Goal: Task Accomplishment & Management: Manage account settings

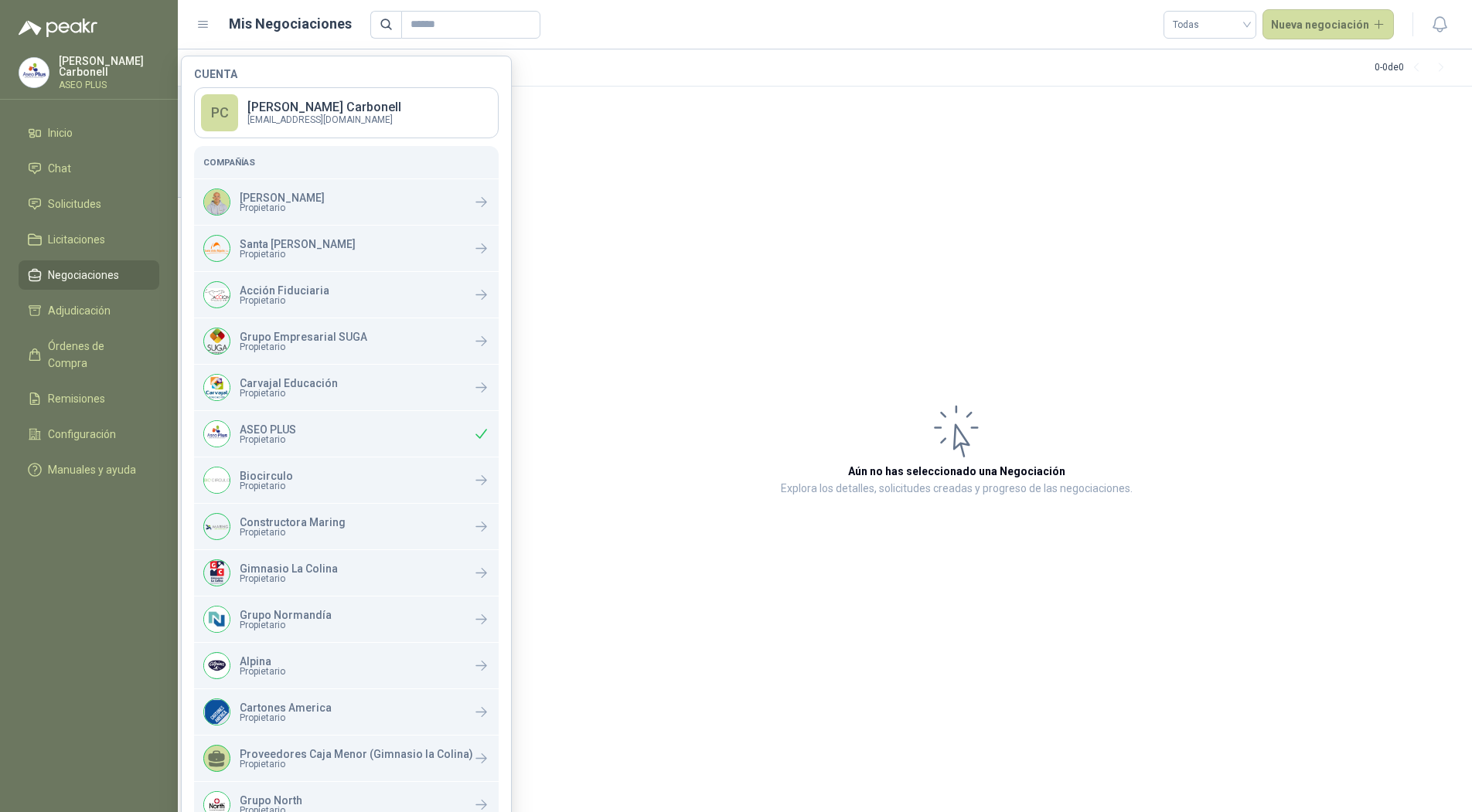
click at [96, 568] on menu "[PERSON_NAME] ASEO PLUS Inicio Chat Solicitudes Licitaciones Negociaciones Adju…" at bounding box center [89, 406] width 178 height 812
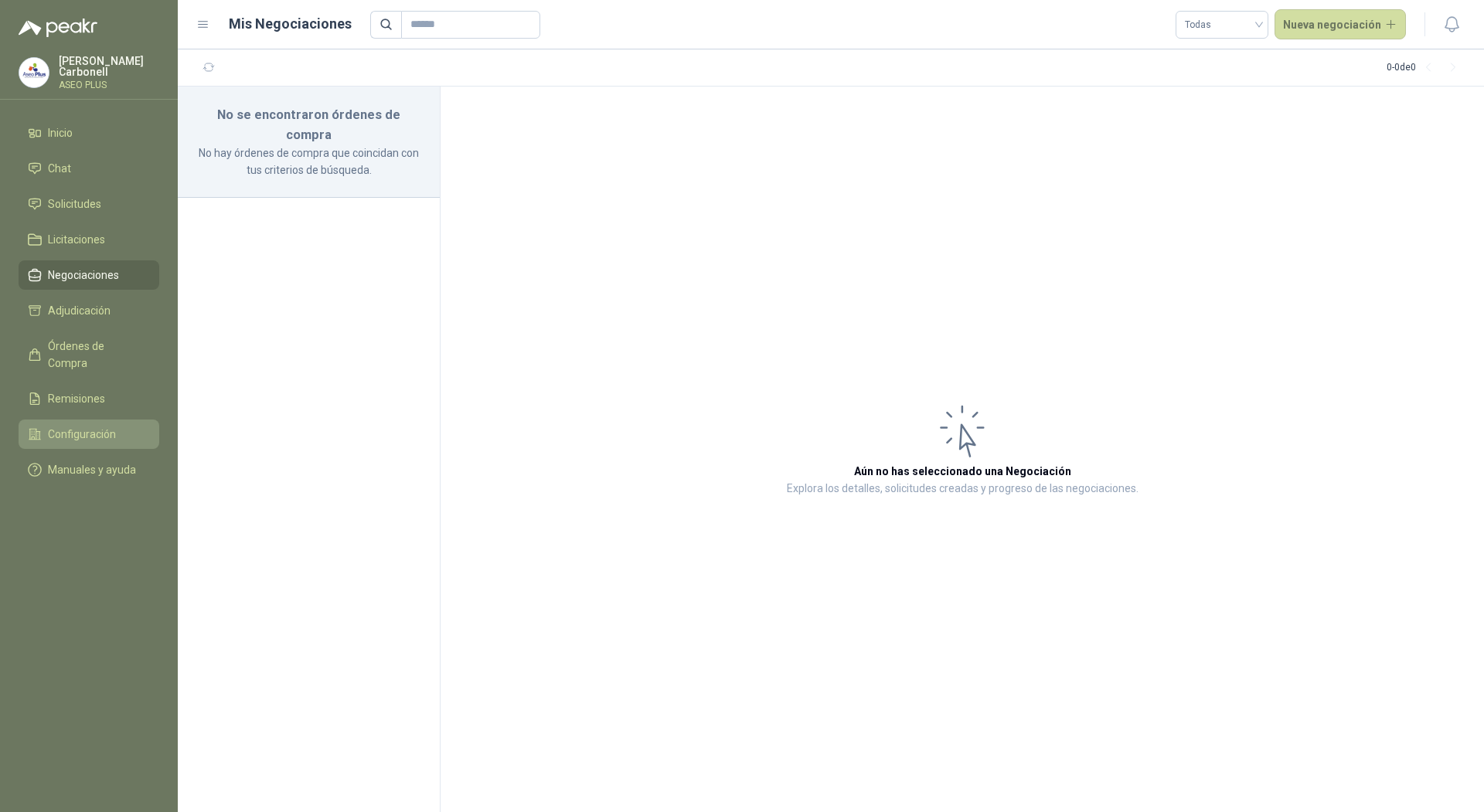
click at [93, 420] on link "Configuración" at bounding box center [89, 434] width 141 height 29
click at [92, 426] on span "Configuración" at bounding box center [81, 434] width 68 height 17
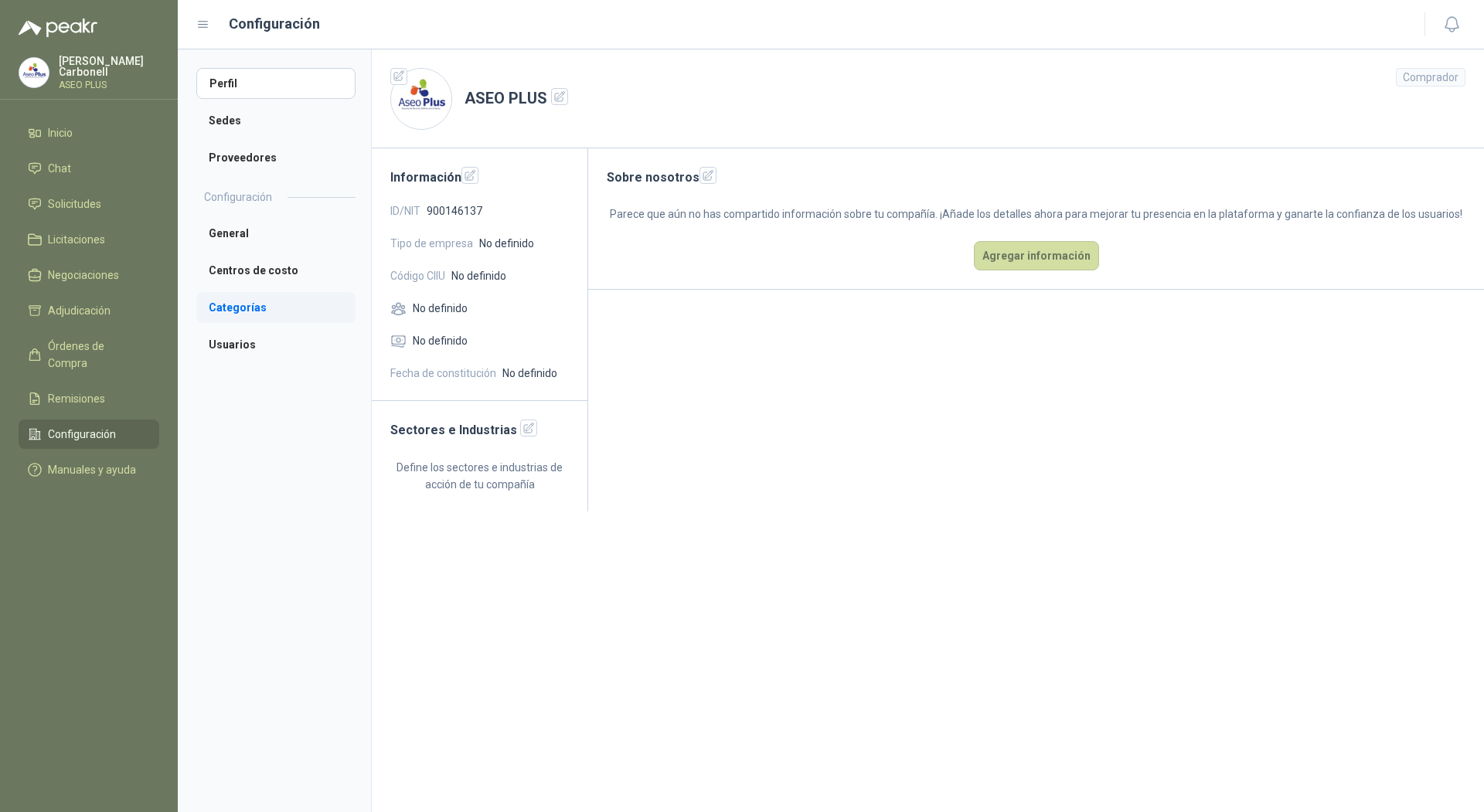
click at [276, 312] on li "Categorías" at bounding box center [276, 307] width 159 height 31
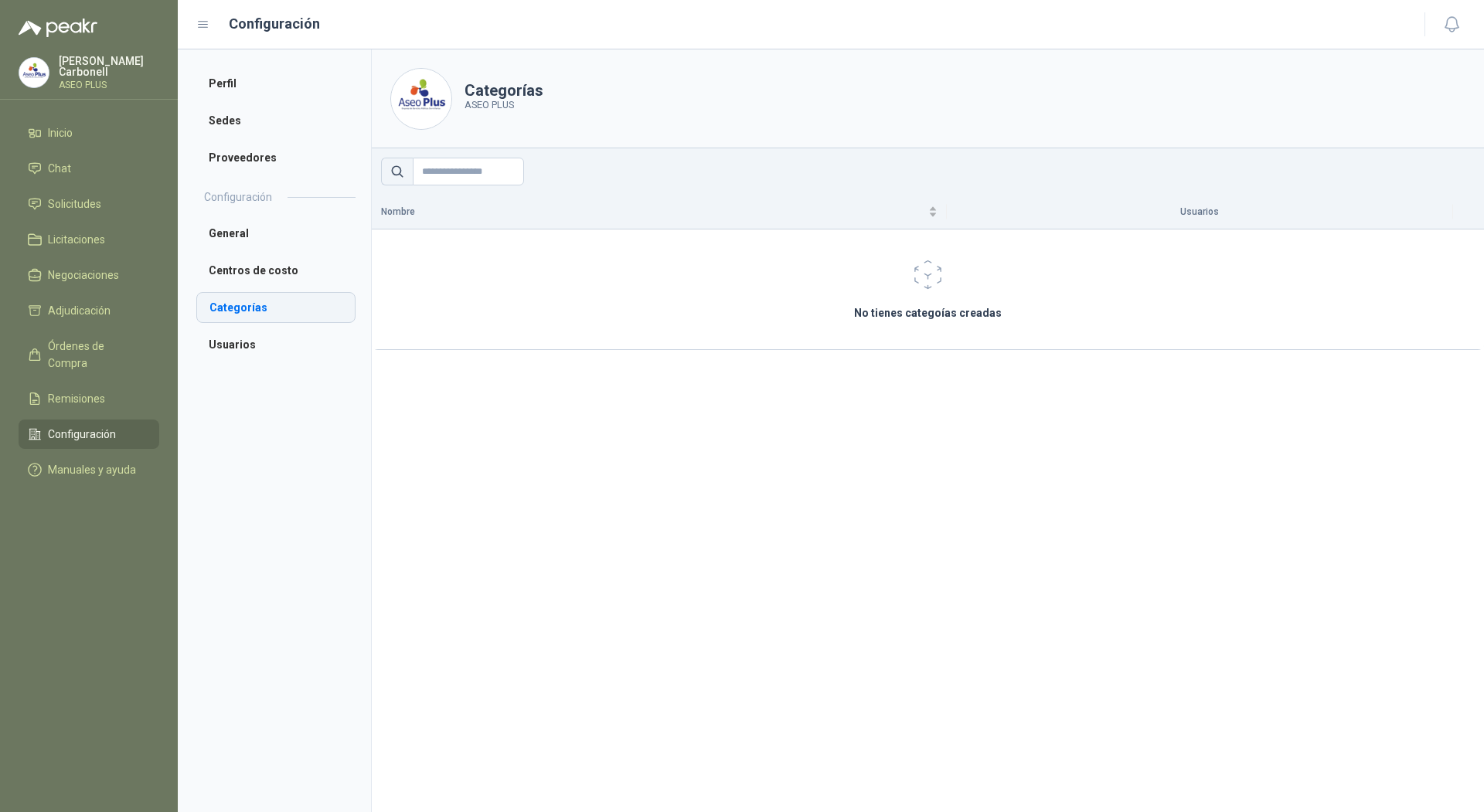
click at [276, 306] on li "Categorías" at bounding box center [276, 307] width 159 height 31
click at [256, 293] on li "Categorías" at bounding box center [276, 307] width 159 height 31
click at [263, 269] on li "Centros de costo" at bounding box center [276, 270] width 159 height 31
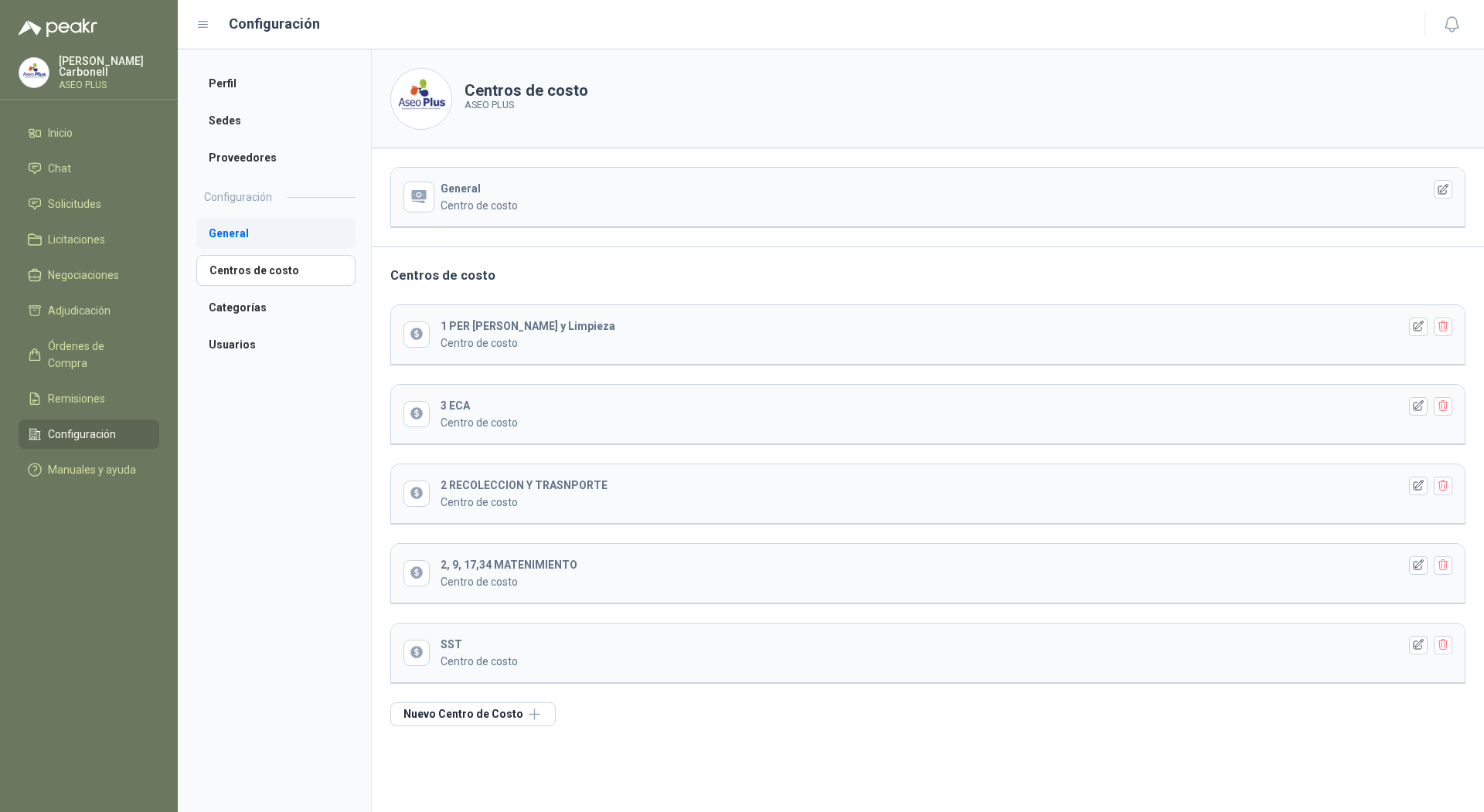
click at [240, 234] on li "General" at bounding box center [276, 233] width 159 height 31
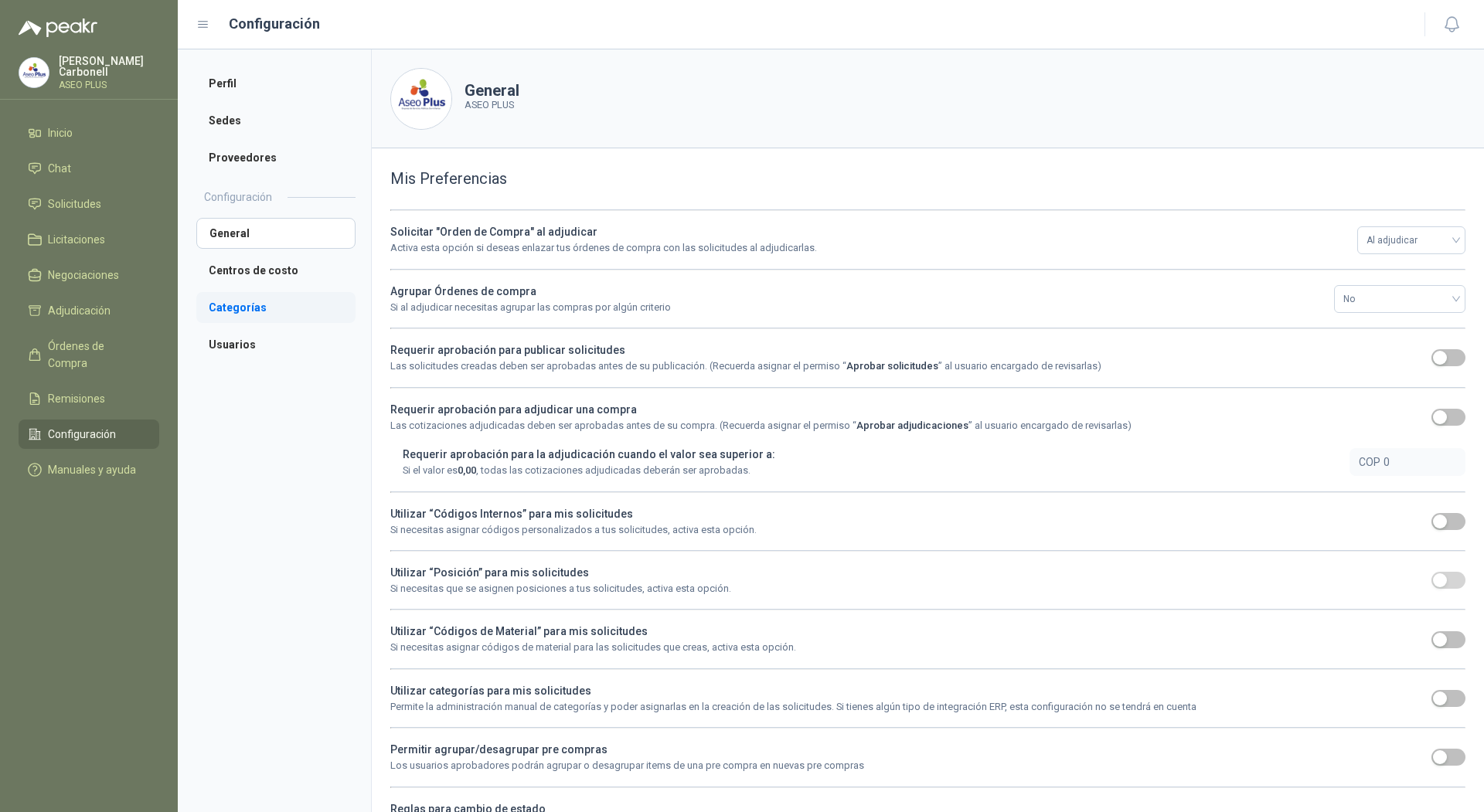
click at [235, 303] on li "Categorías" at bounding box center [276, 307] width 159 height 31
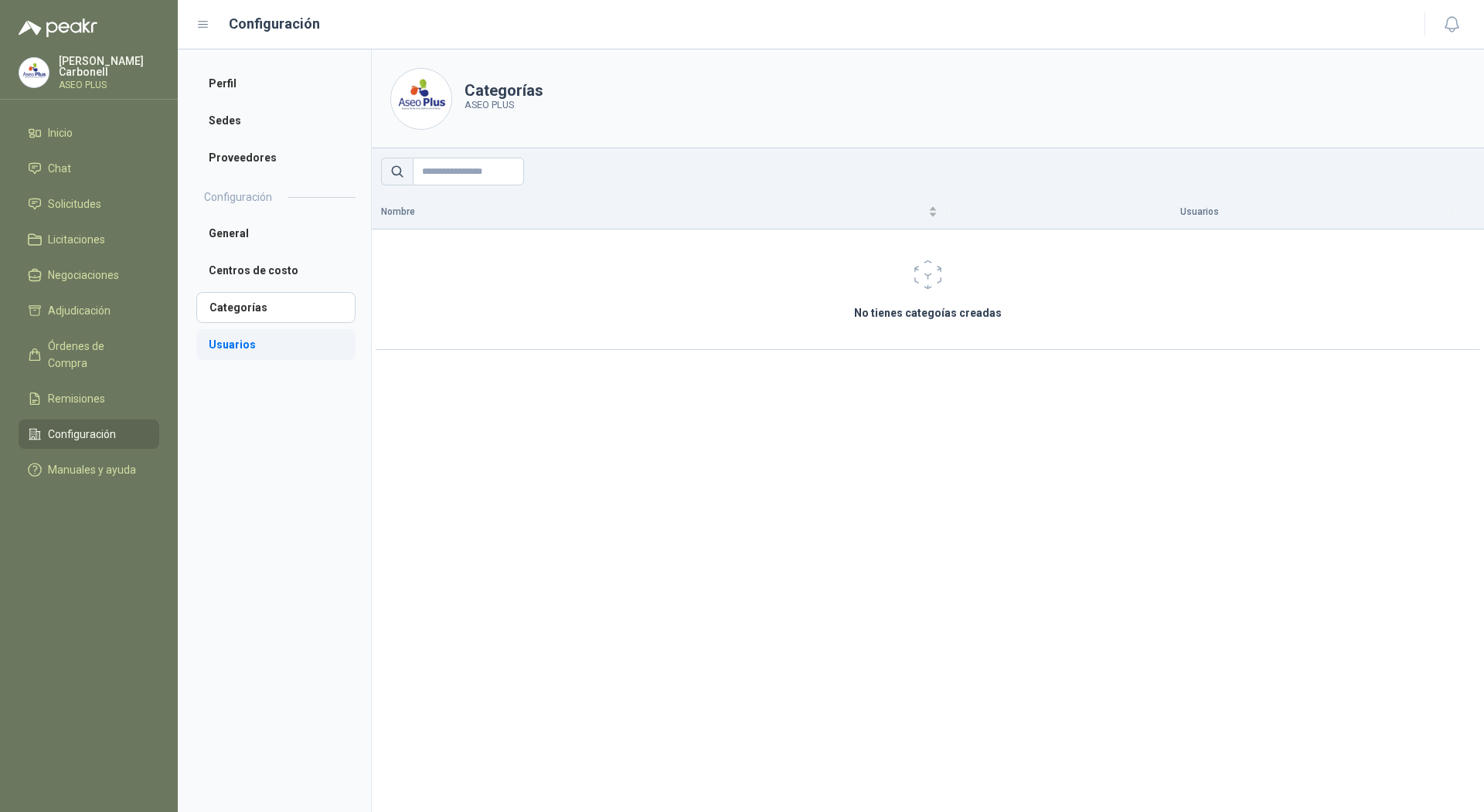
click at [269, 347] on li "Usuarios" at bounding box center [276, 344] width 159 height 31
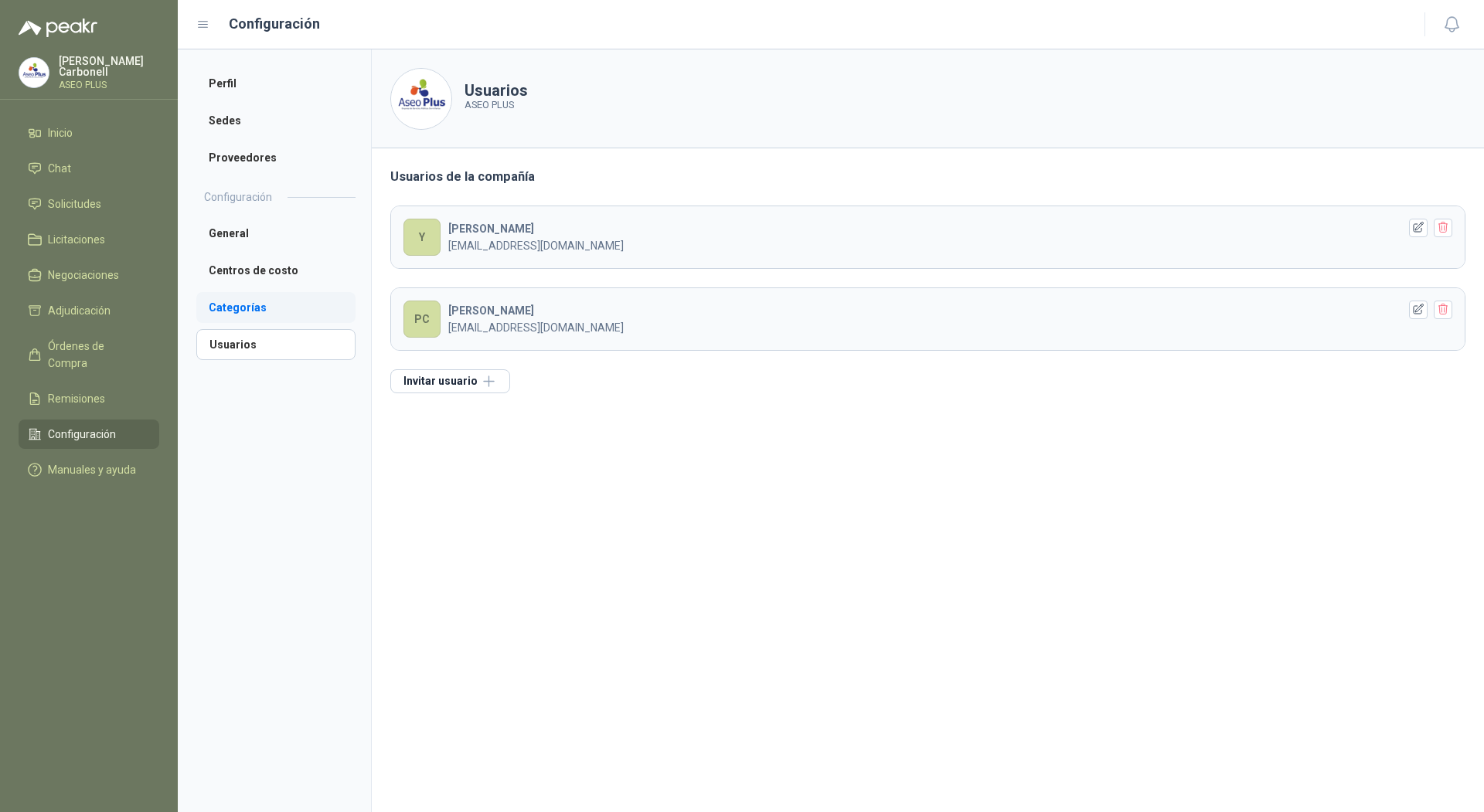
click at [262, 317] on li "Categorías" at bounding box center [276, 307] width 159 height 31
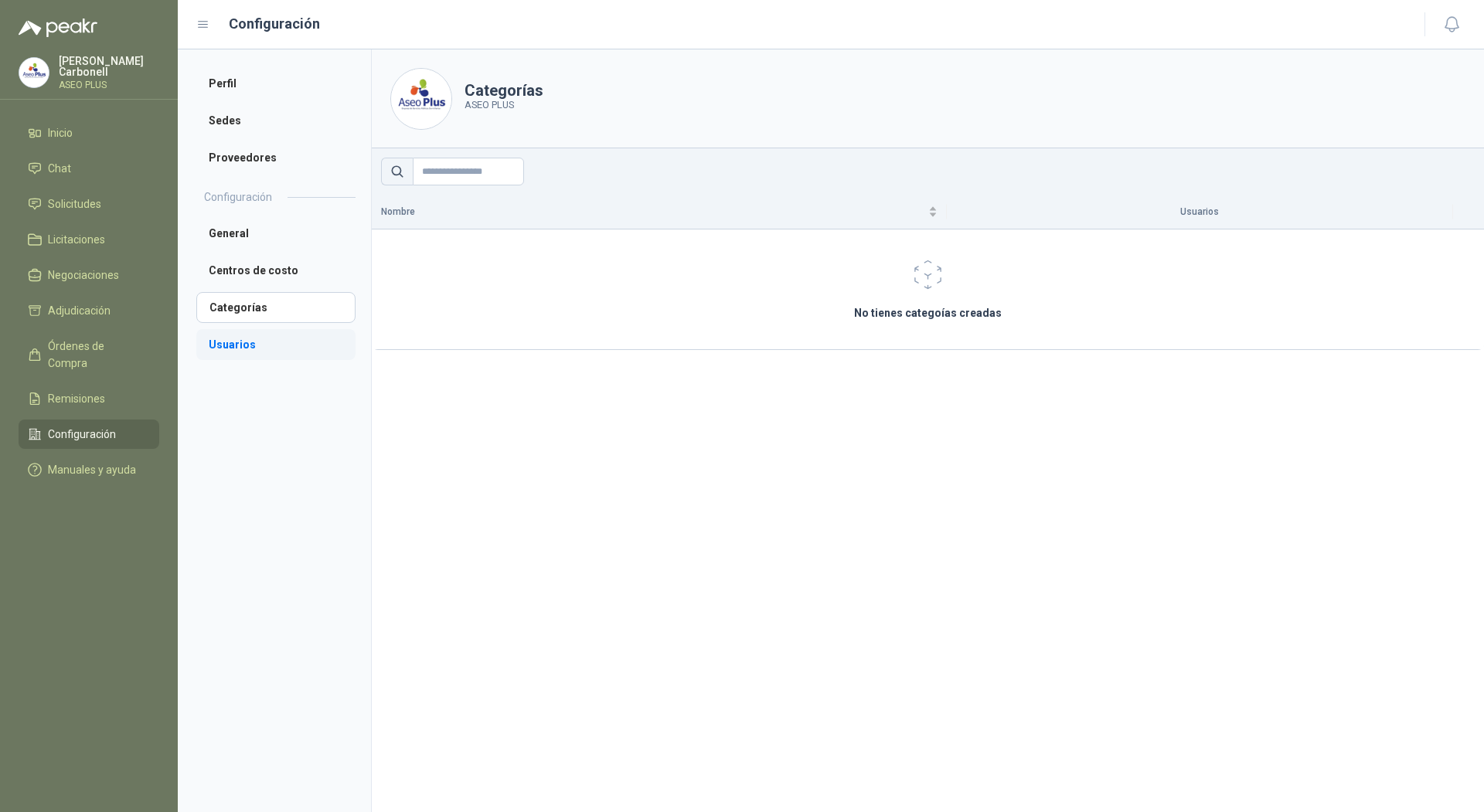
click at [222, 344] on li "Usuarios" at bounding box center [276, 344] width 159 height 31
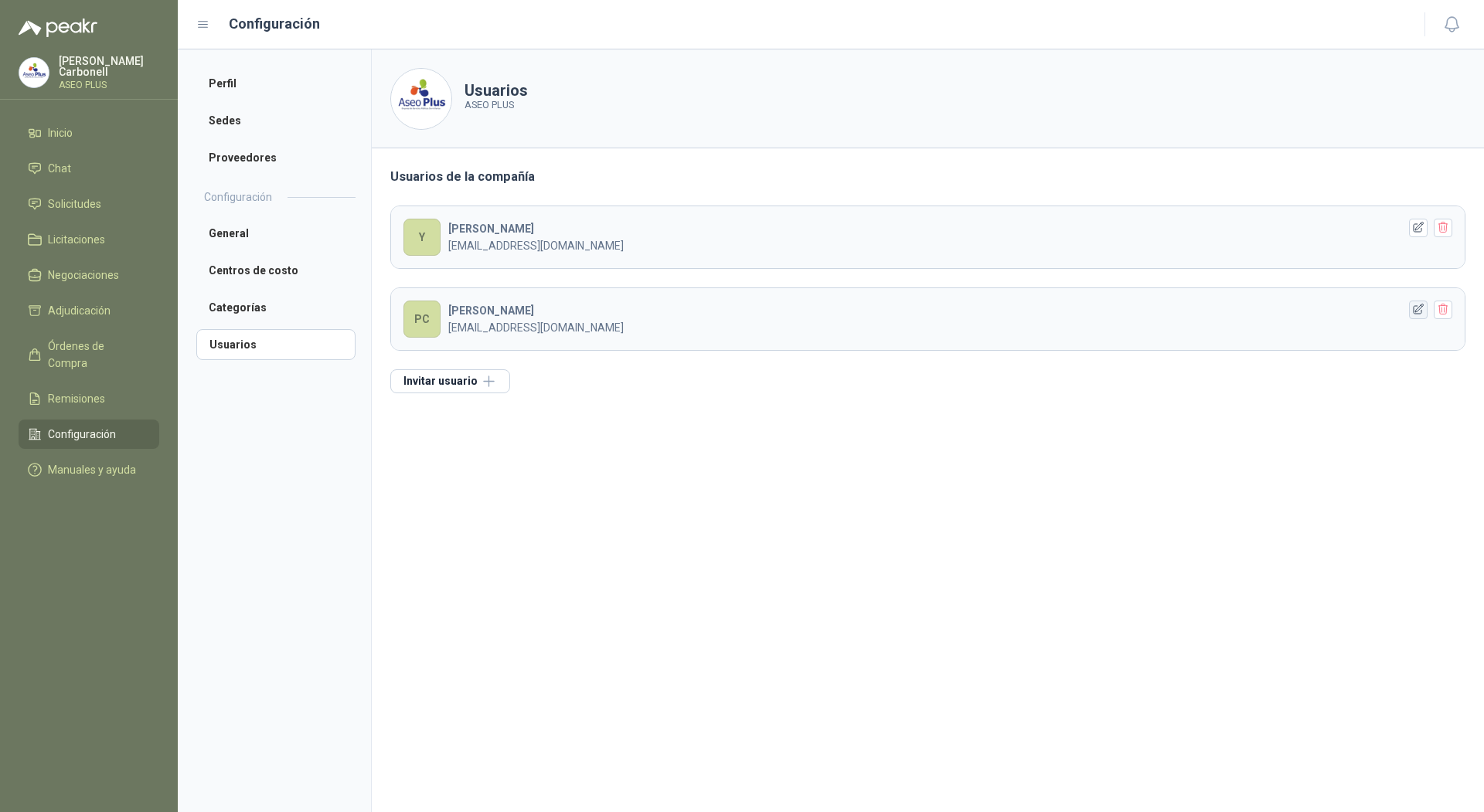
click at [1414, 306] on icon "button" at bounding box center [1418, 309] width 10 height 10
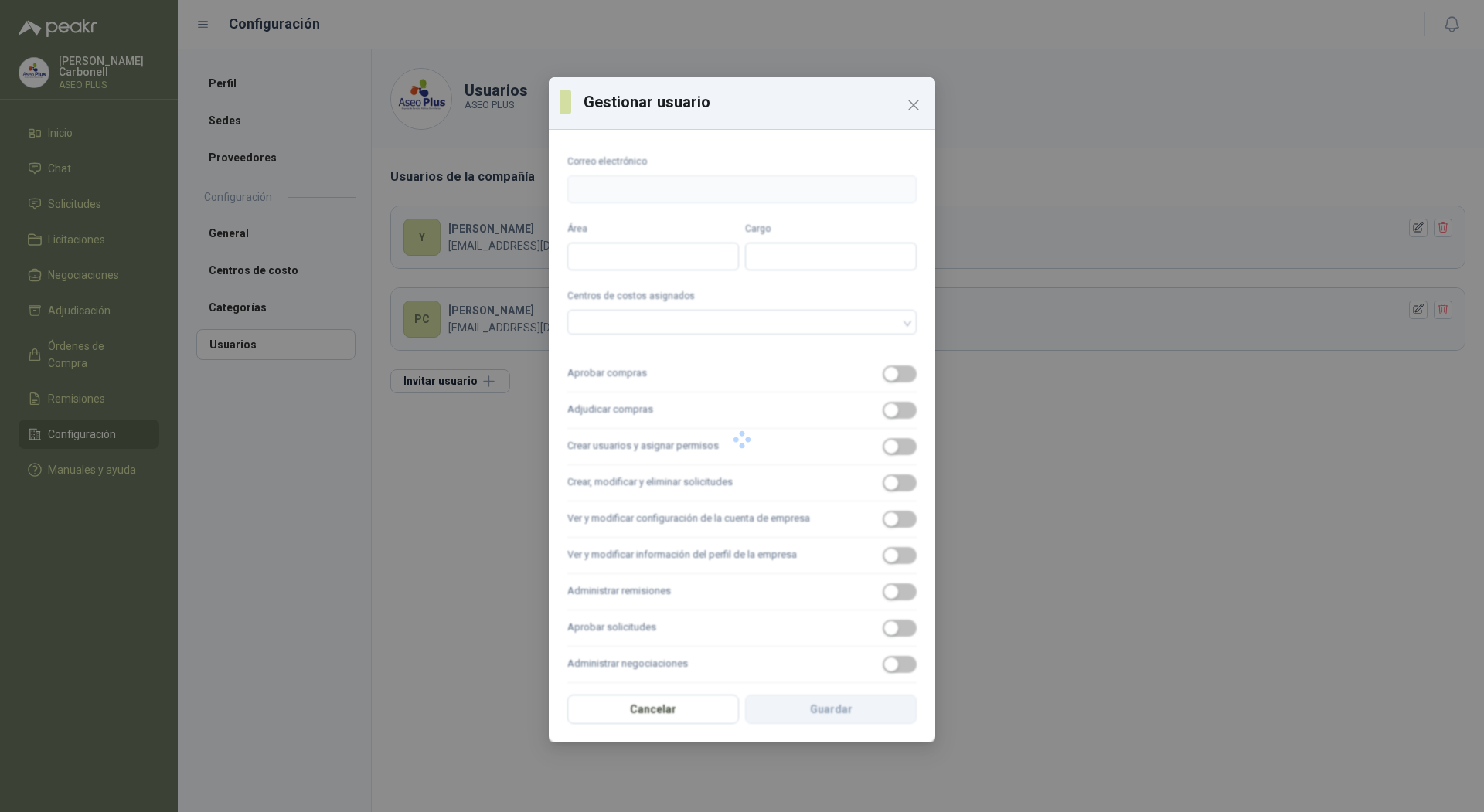
type input "**********"
type input "*****"
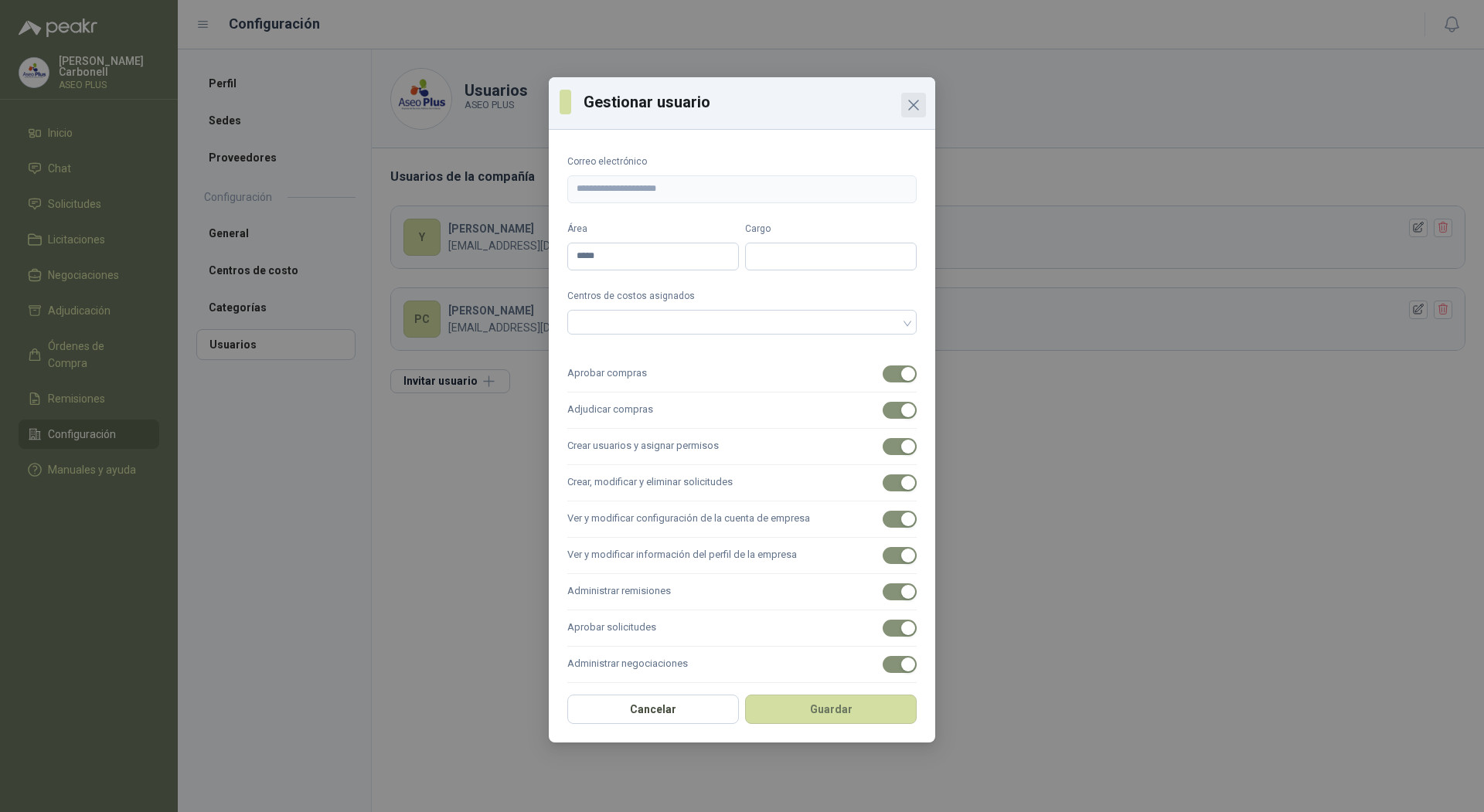
click at [917, 101] on icon "Close" at bounding box center [913, 105] width 10 height 10
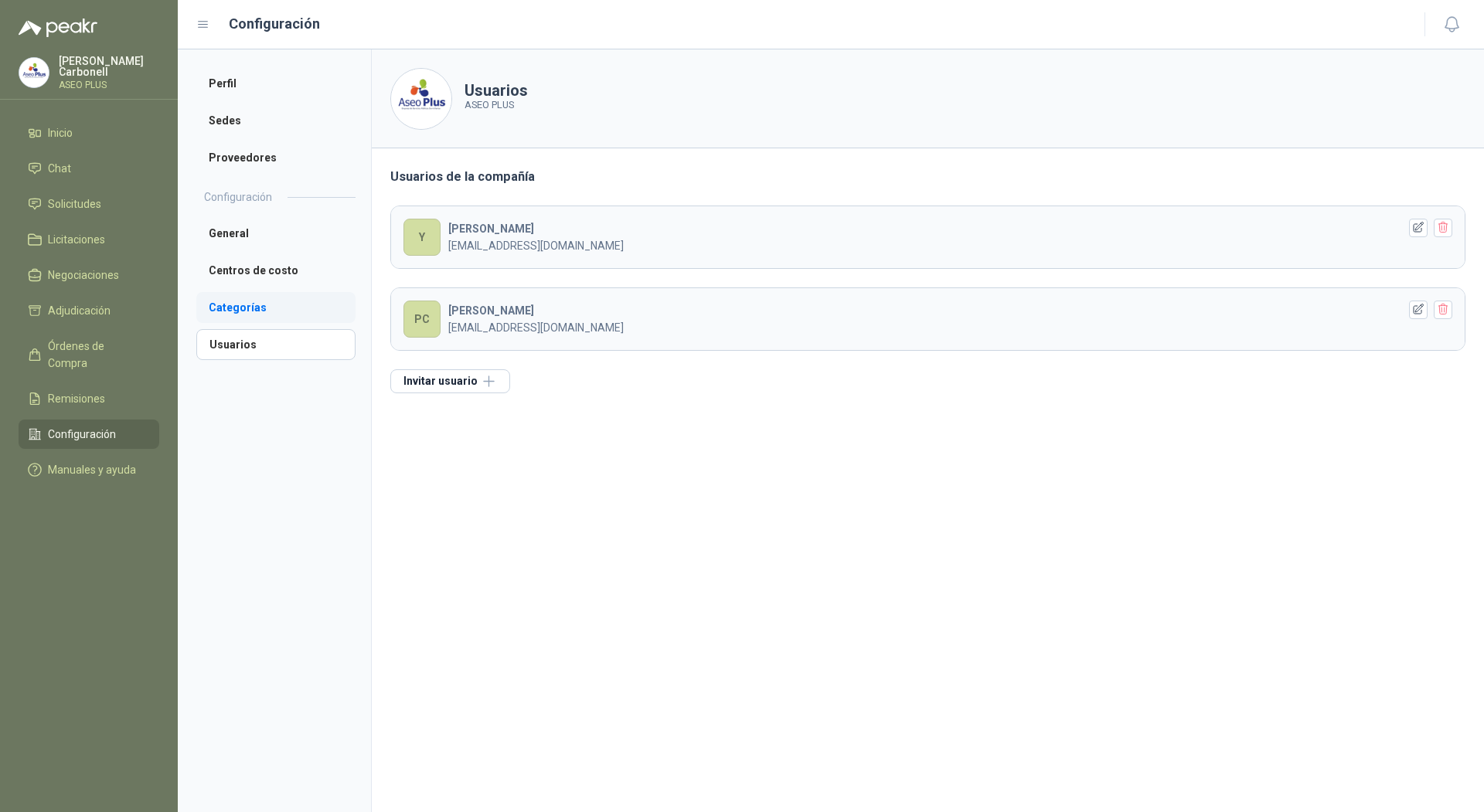
click at [303, 301] on li "Categorías" at bounding box center [276, 307] width 159 height 31
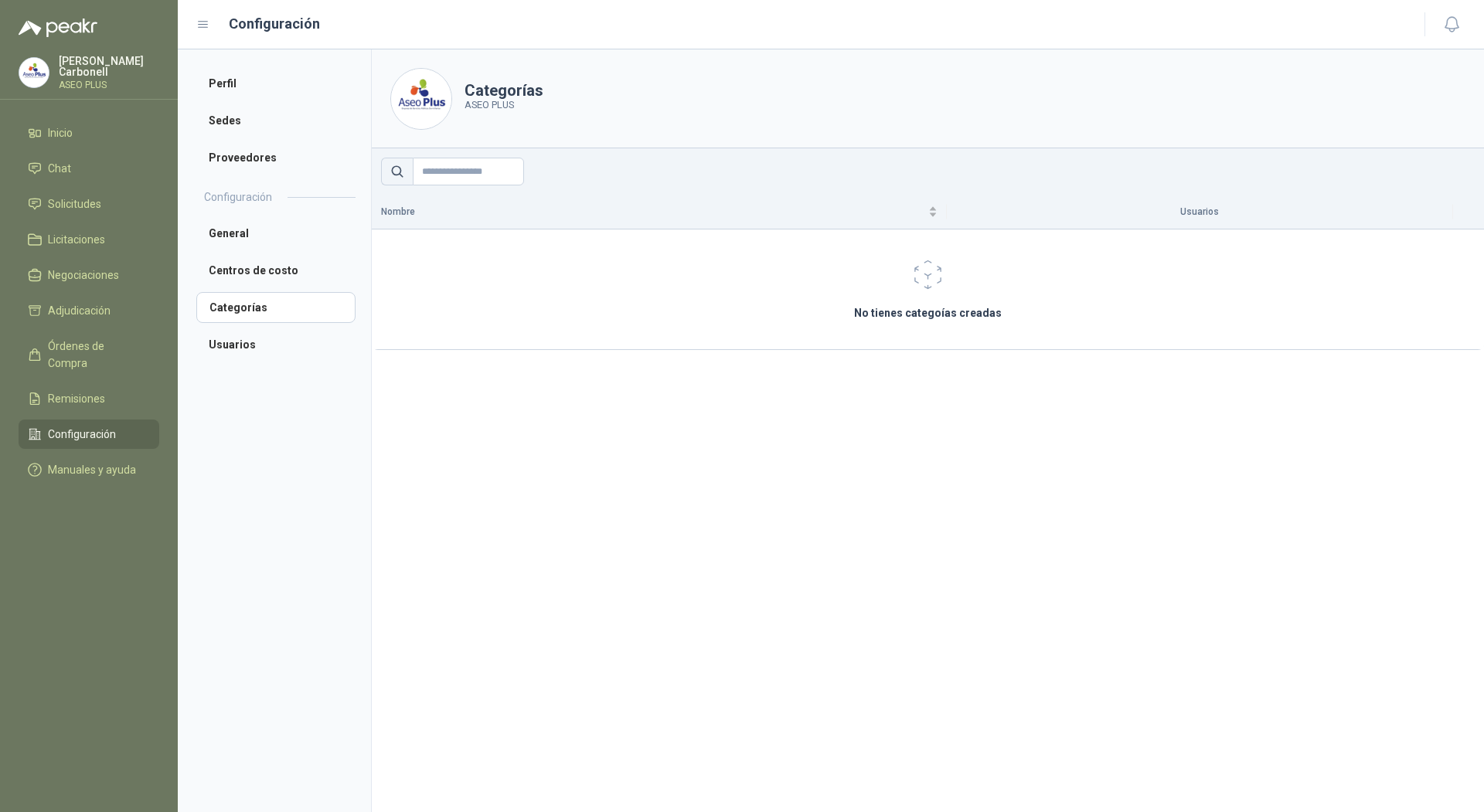
click at [764, 286] on span at bounding box center [928, 274] width 540 height 34
click at [897, 280] on span at bounding box center [928, 274] width 540 height 34
click at [292, 230] on li "General" at bounding box center [276, 233] width 159 height 31
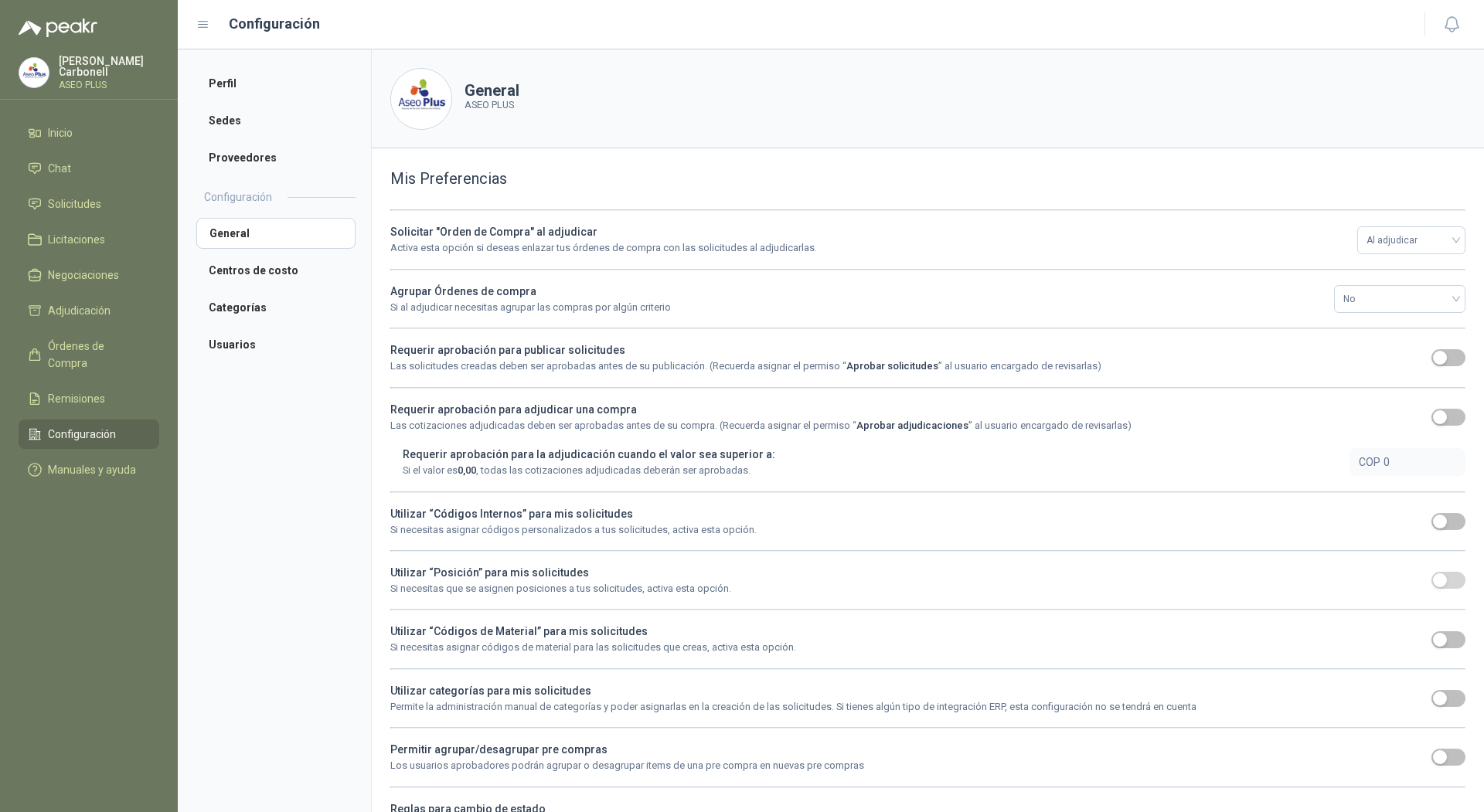
scroll to position [92, 0]
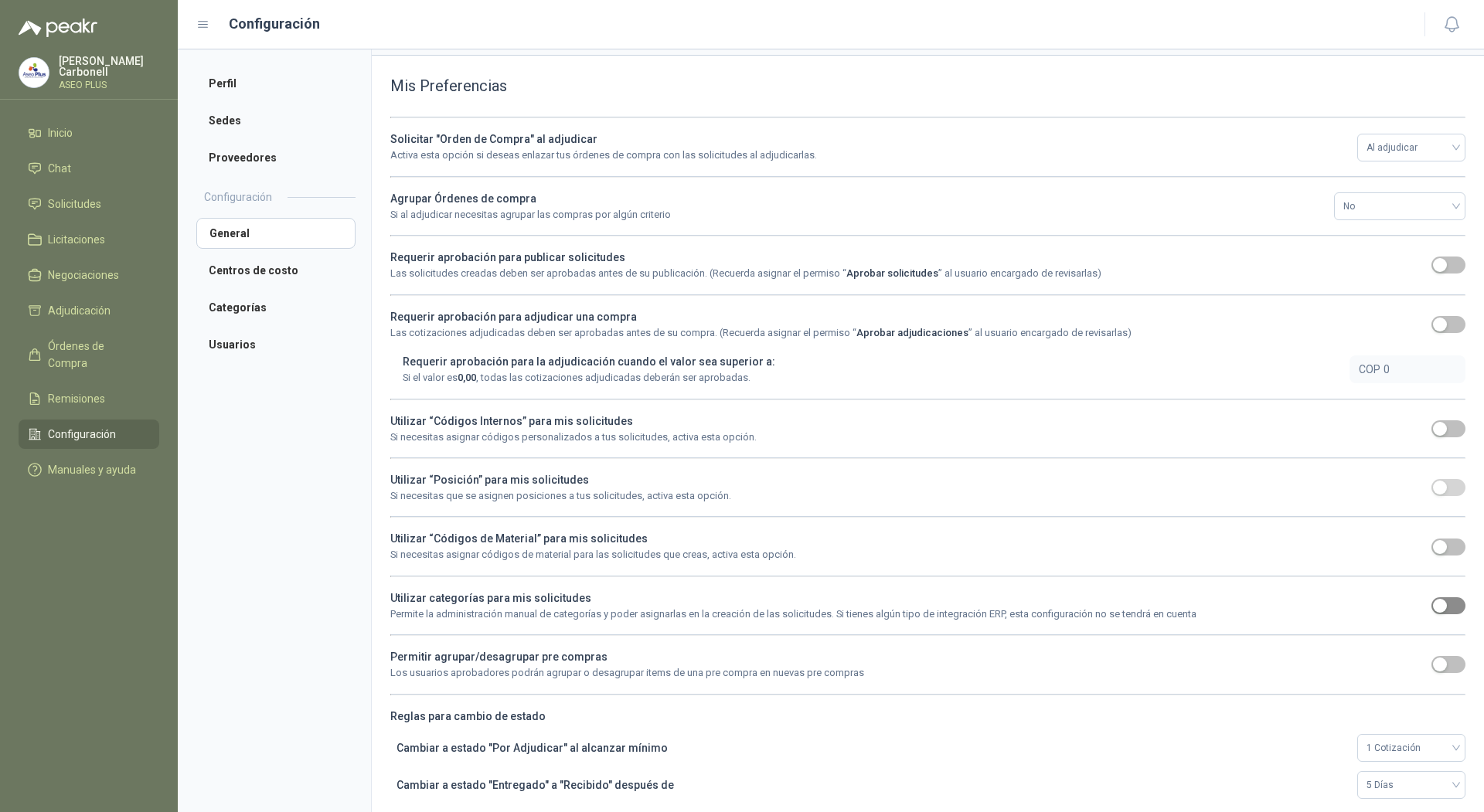
click at [1435, 602] on button "button" at bounding box center [1448, 605] width 34 height 17
click at [286, 336] on li "Usuarios" at bounding box center [276, 344] width 159 height 31
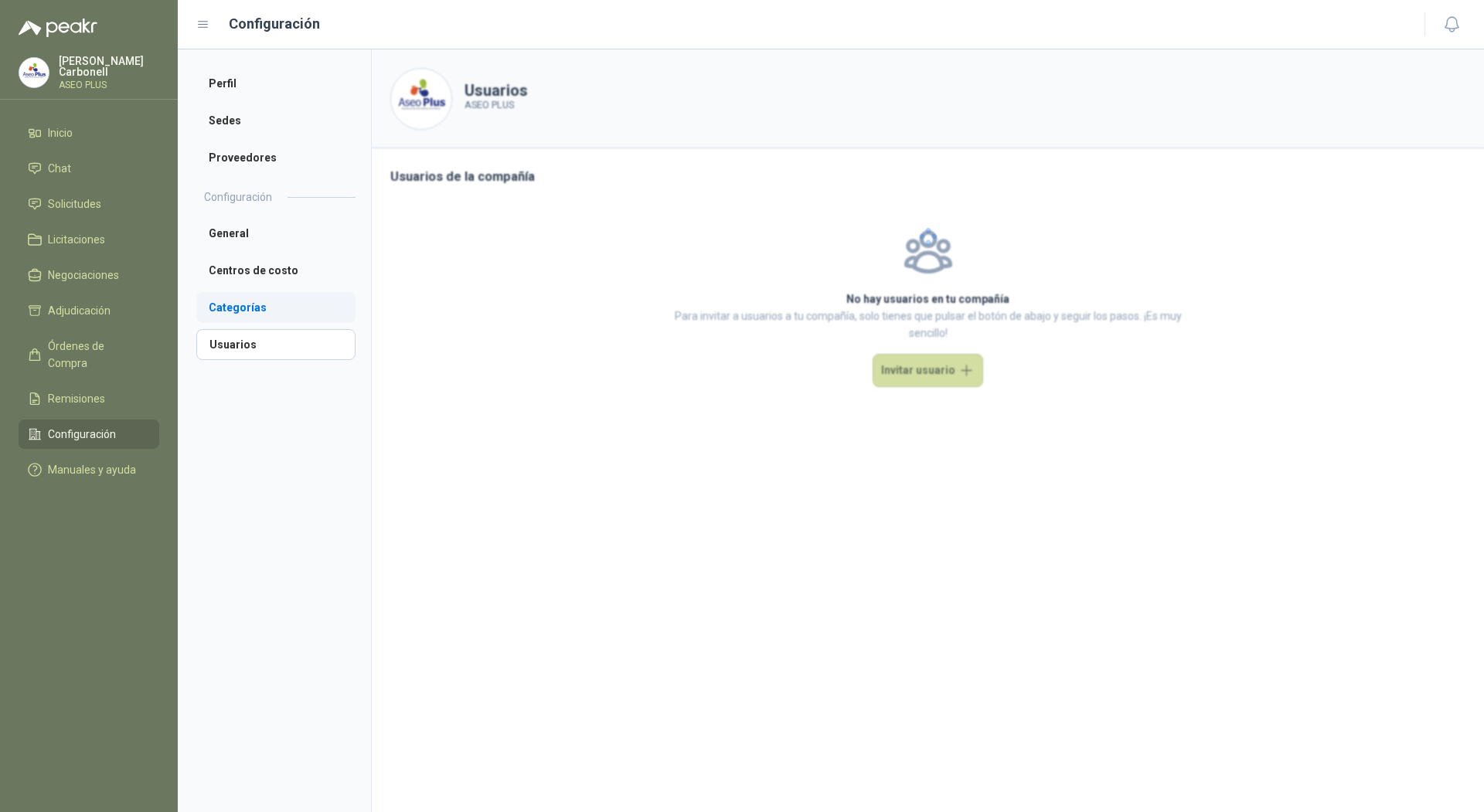
click at [286, 312] on li "Categorías" at bounding box center [276, 307] width 159 height 31
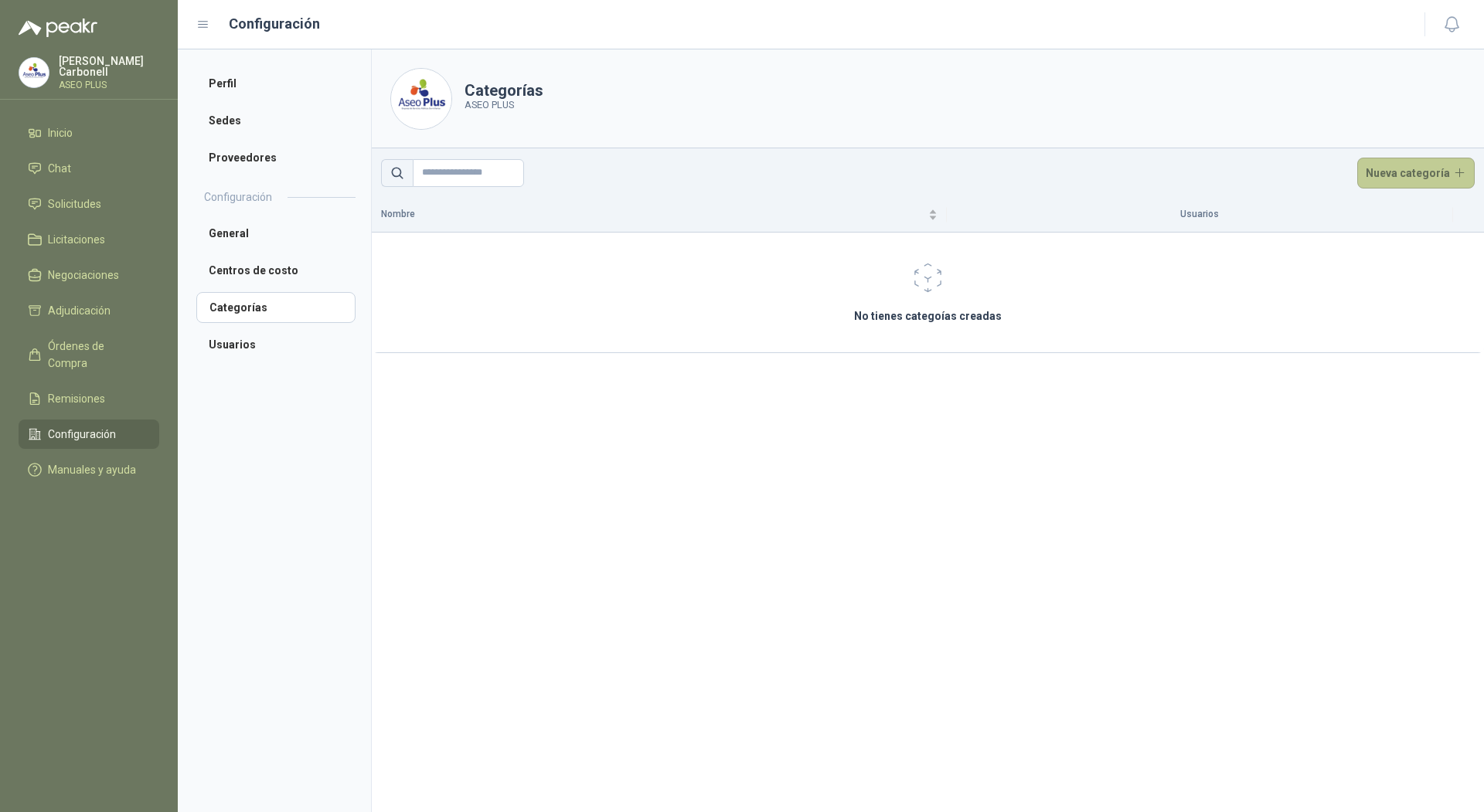
click at [1370, 181] on button "Nueva categoría" at bounding box center [1416, 173] width 118 height 31
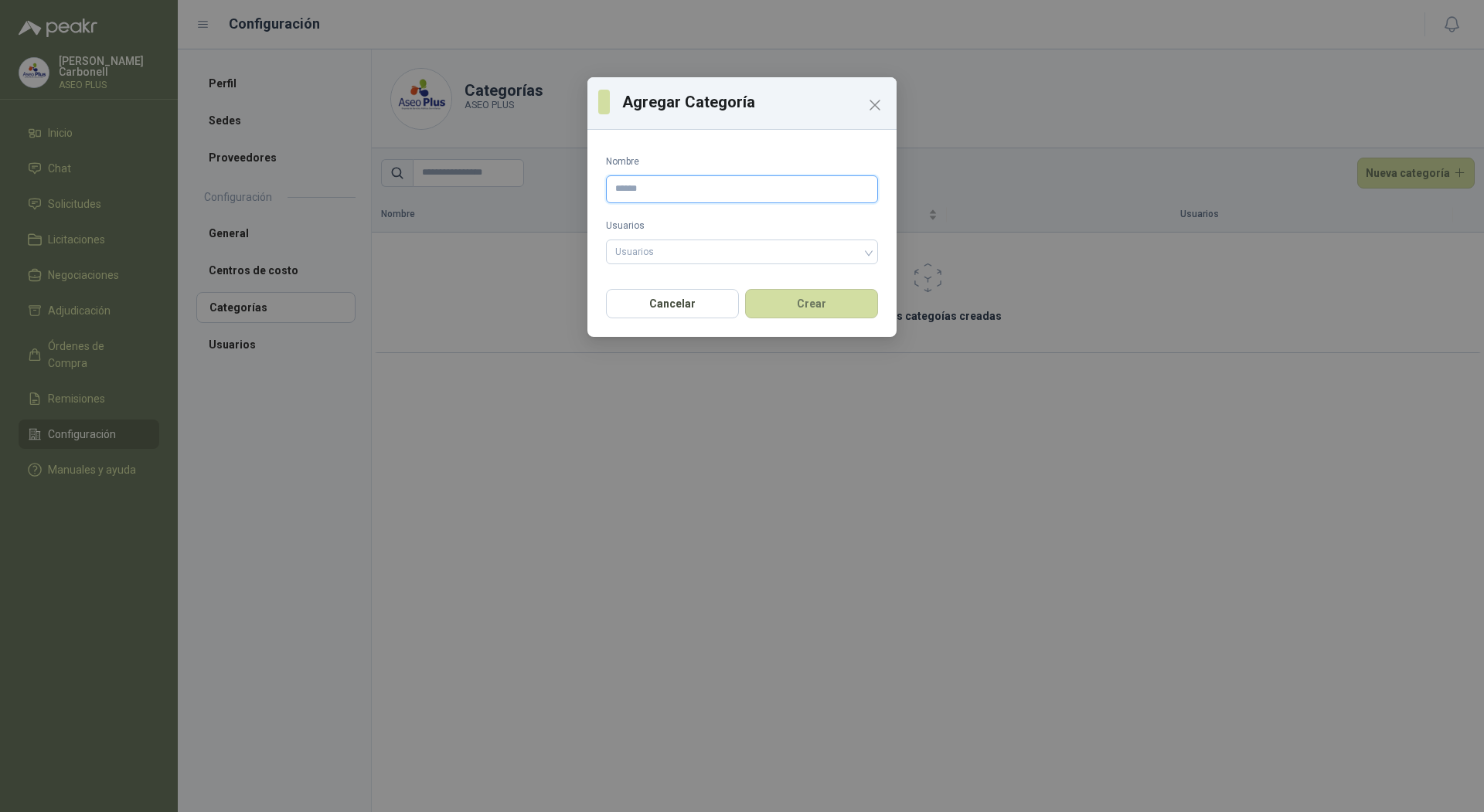
click at [790, 199] on input "Nombre" at bounding box center [742, 189] width 272 height 28
click at [668, 234] on div "Usuarios Usuarios" at bounding box center [742, 242] width 272 height 48
click at [674, 253] on div at bounding box center [734, 252] width 249 height 11
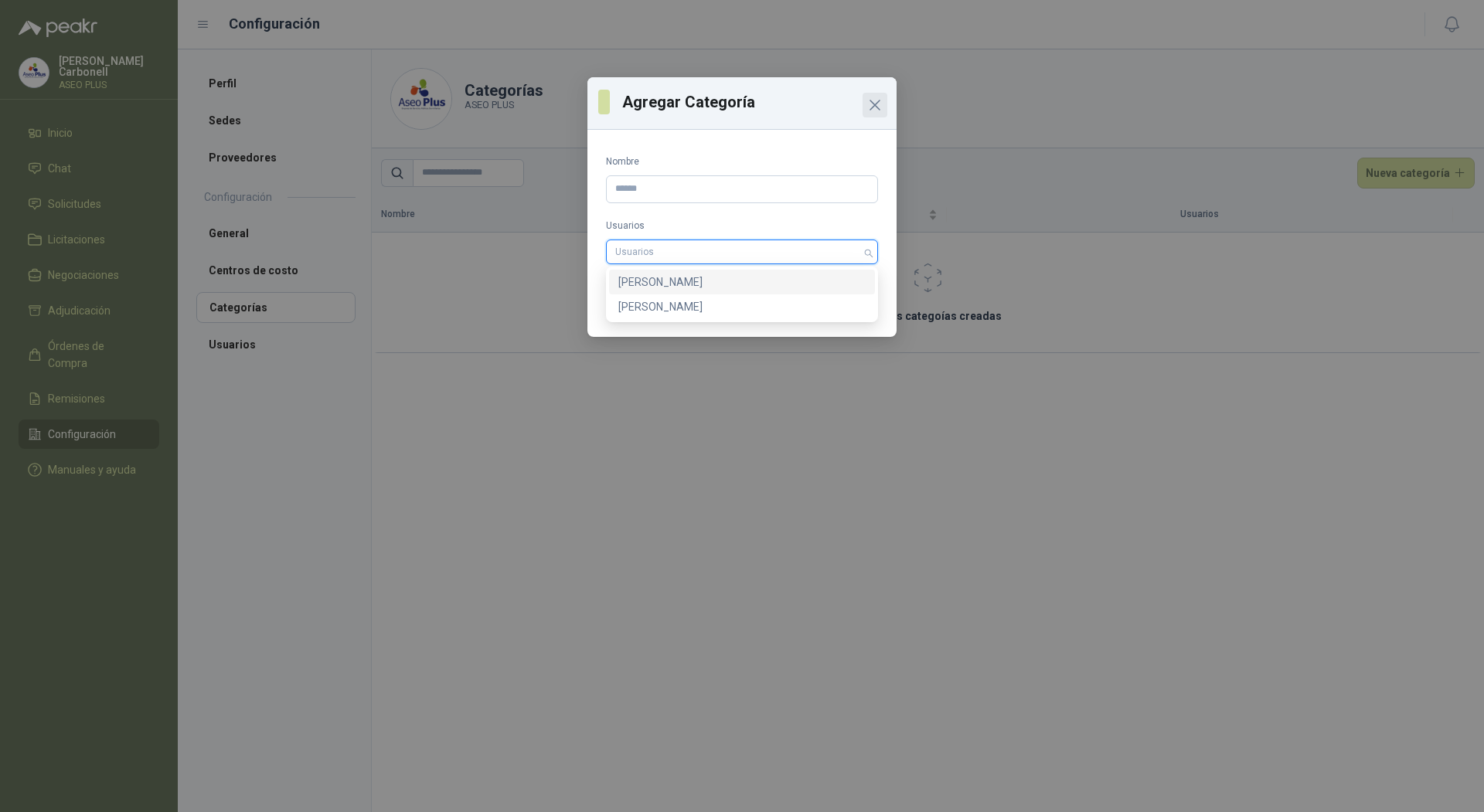
click at [874, 107] on icon "Close" at bounding box center [875, 105] width 10 height 10
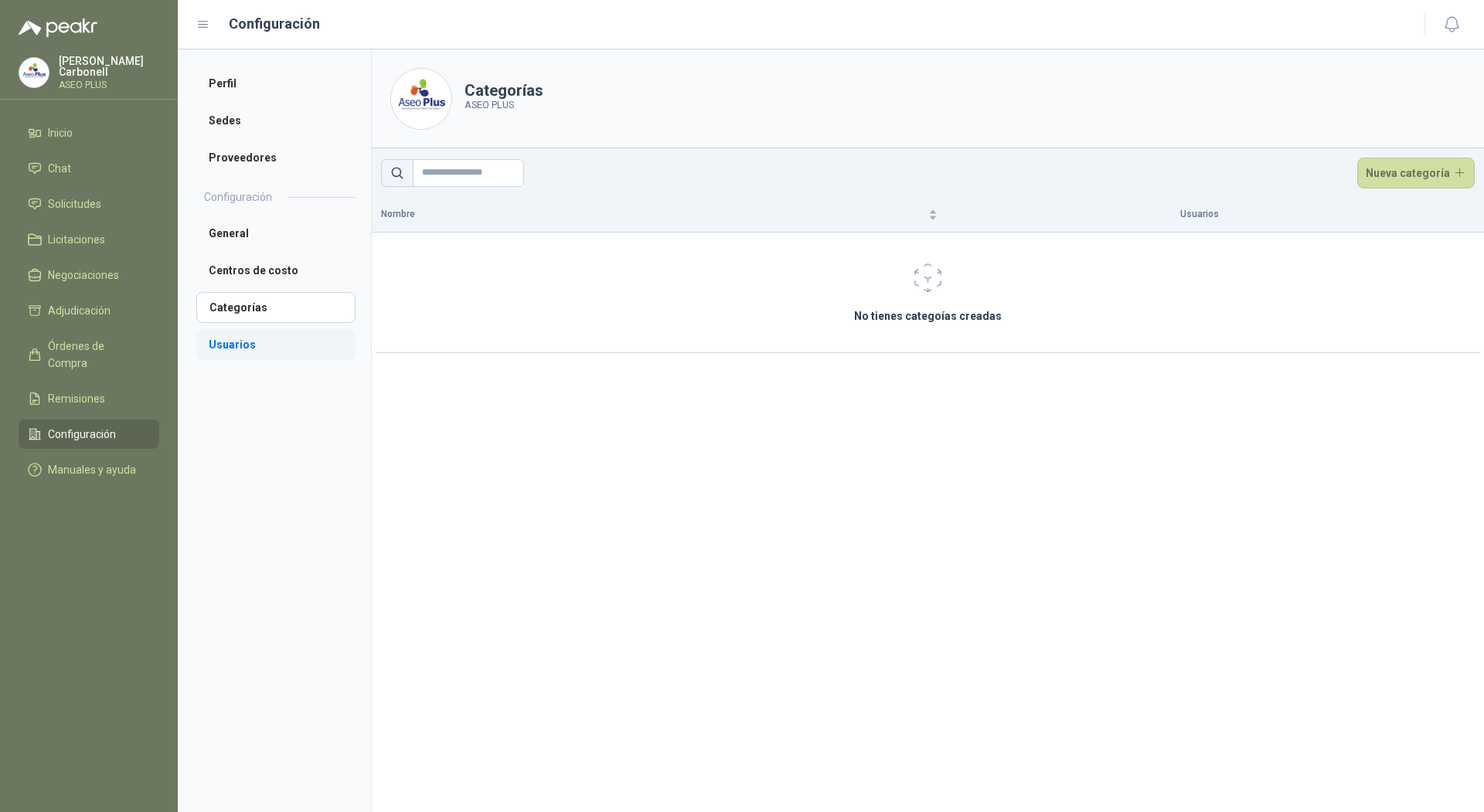
click at [246, 354] on li "Usuarios" at bounding box center [276, 344] width 159 height 31
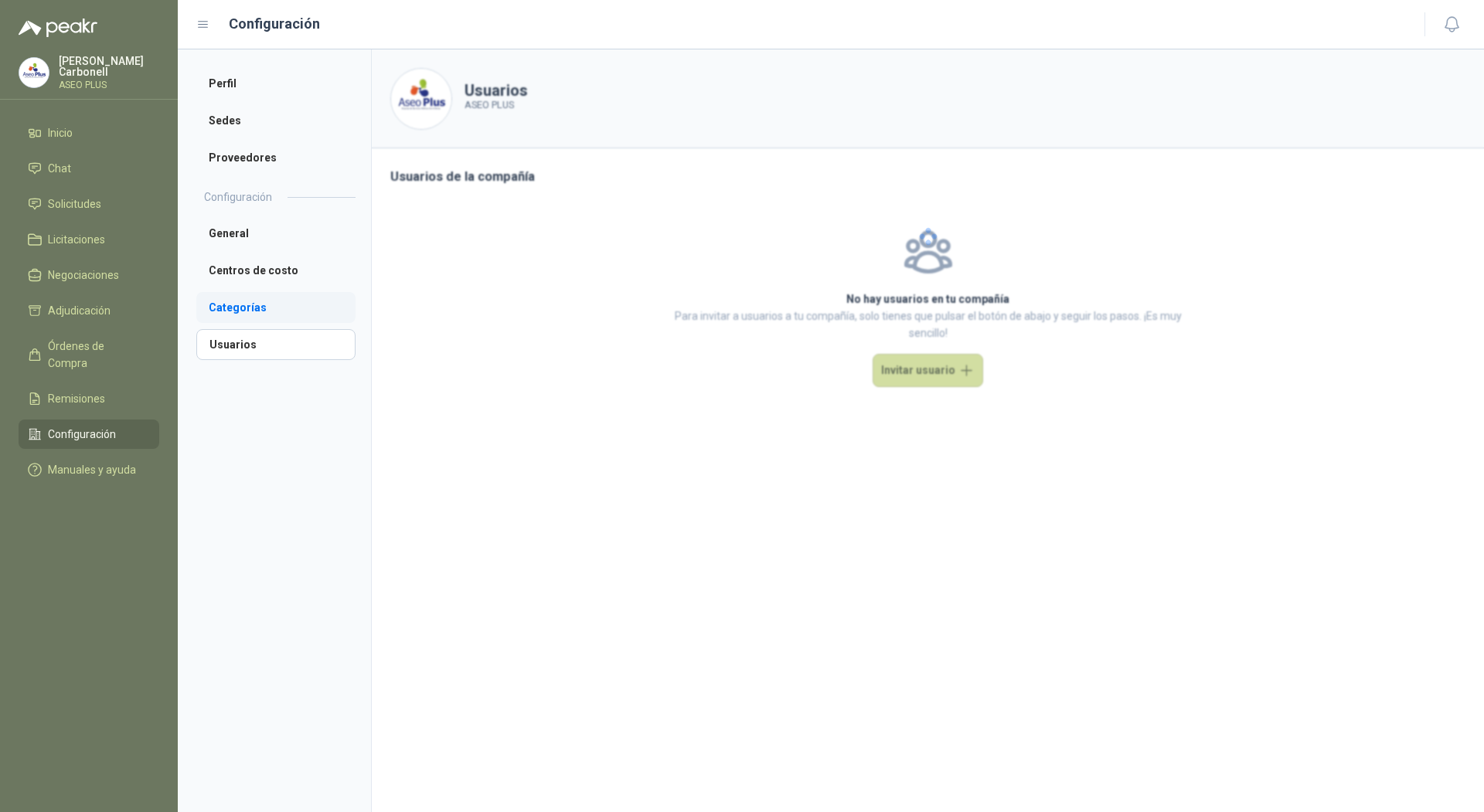
click at [256, 303] on li "Categorías" at bounding box center [276, 307] width 159 height 31
